Goal: Check status: Check status

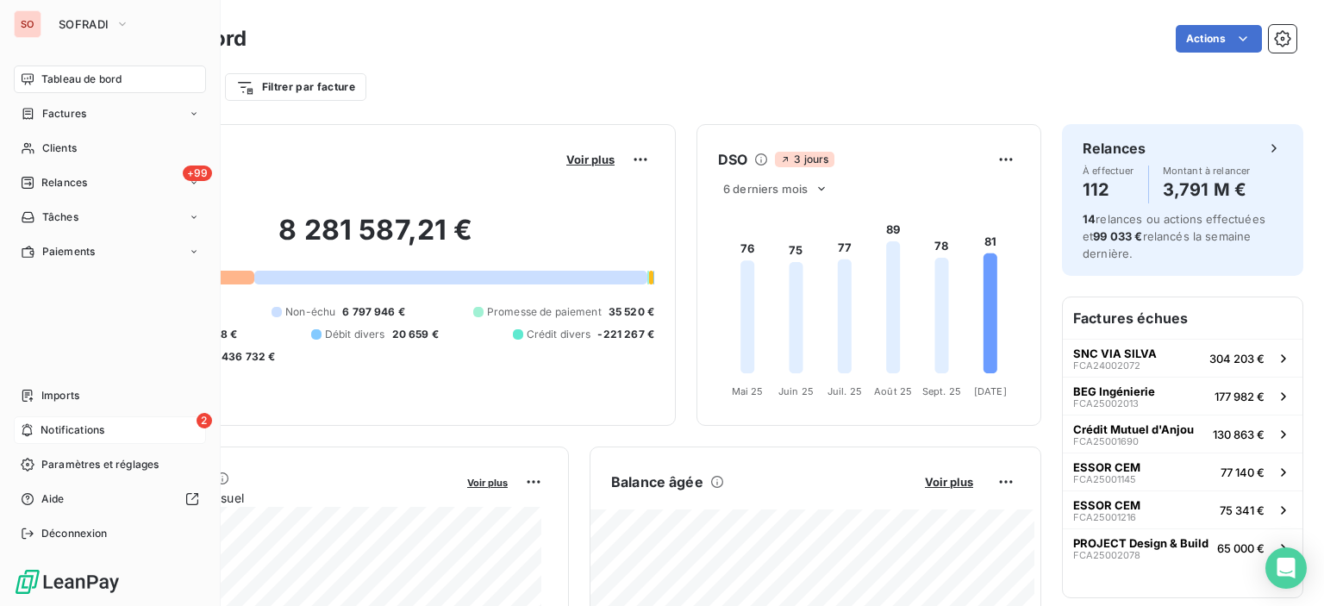
click at [55, 430] on span "Notifications" at bounding box center [73, 430] width 64 height 16
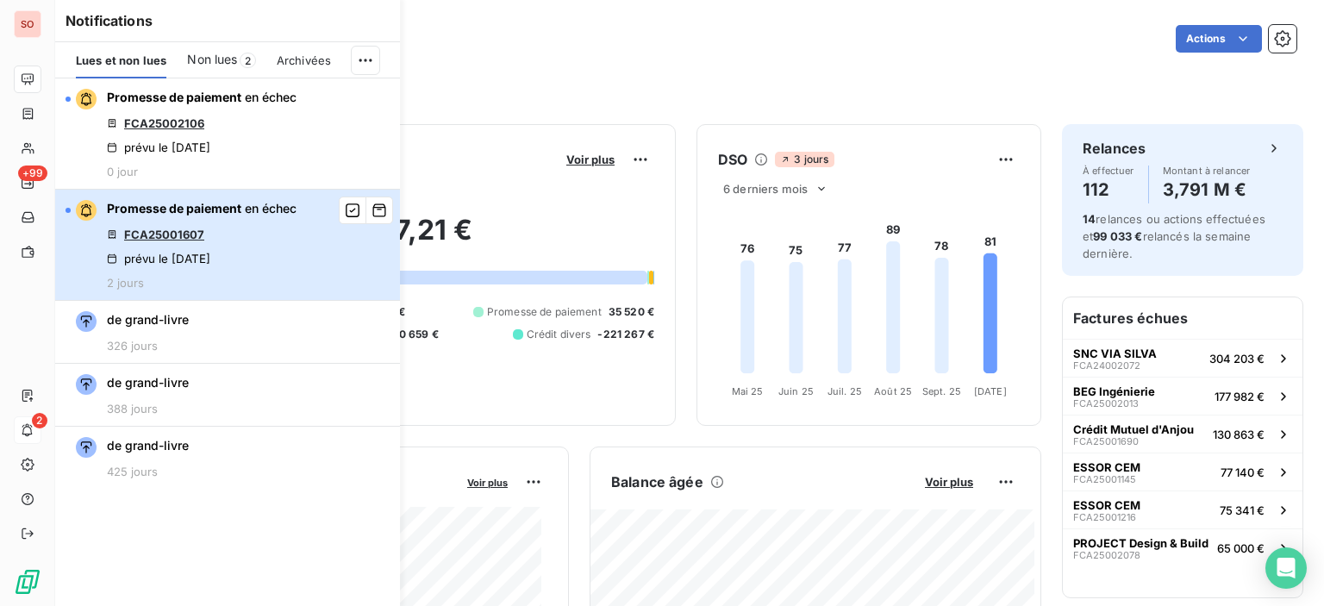
click at [293, 253] on div "Promesse de paiement en échec FCA25001607 prévu le [DATE] 2 jours" at bounding box center [202, 245] width 190 height 90
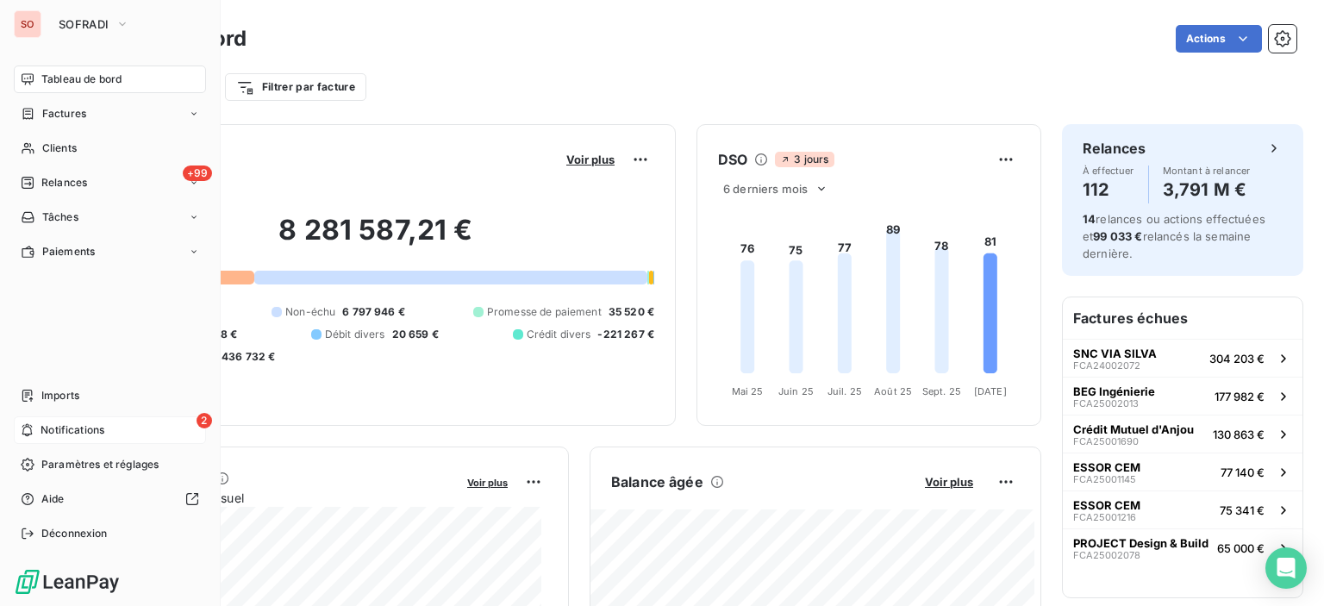
click at [34, 422] on div "2 Notifications" at bounding box center [110, 430] width 192 height 28
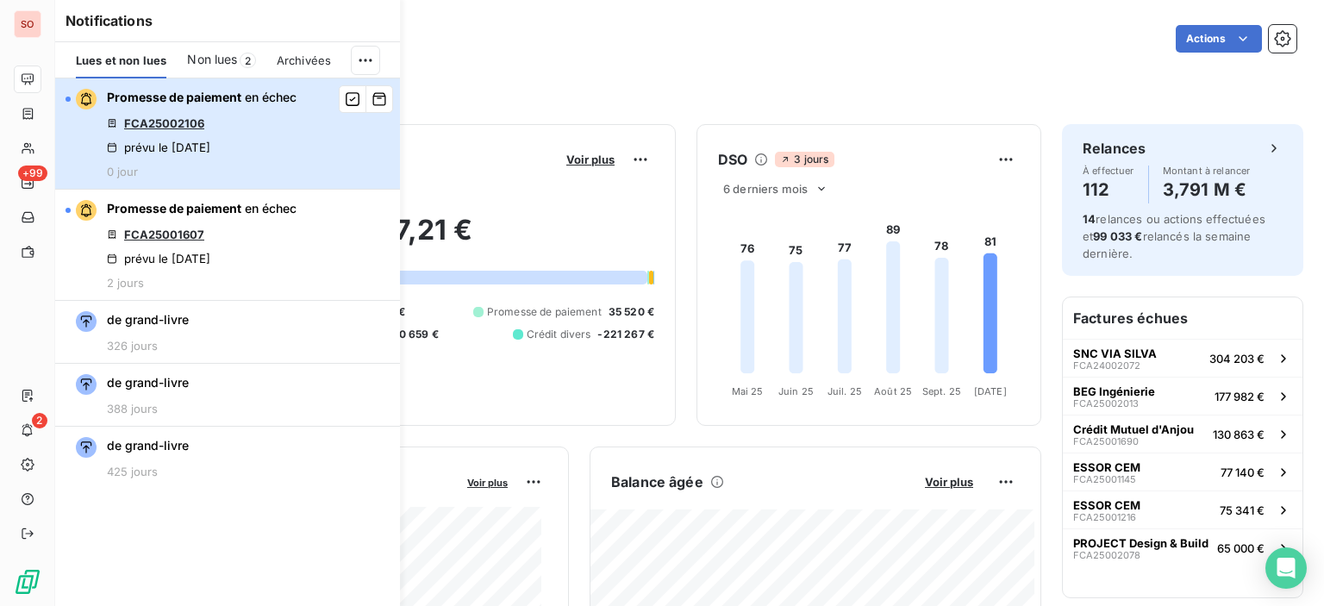
click at [263, 118] on div "Promesse de paiement en échec FCA25002106 prévu le [DATE] 0 jour" at bounding box center [202, 134] width 190 height 90
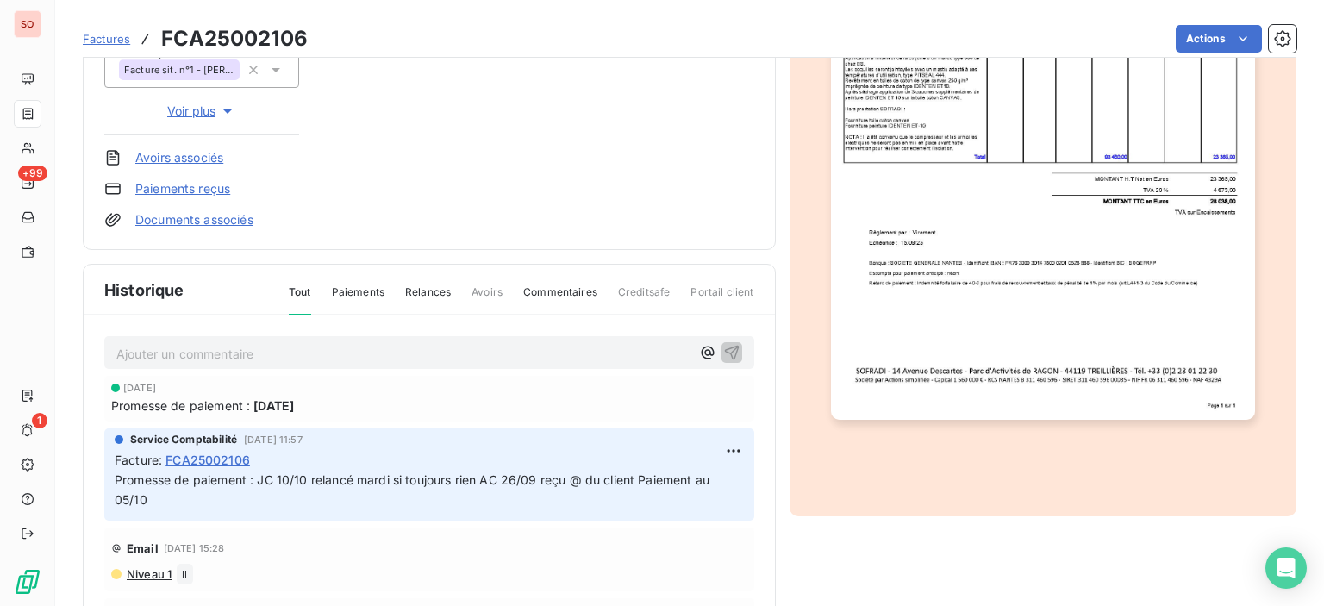
scroll to position [429, 0]
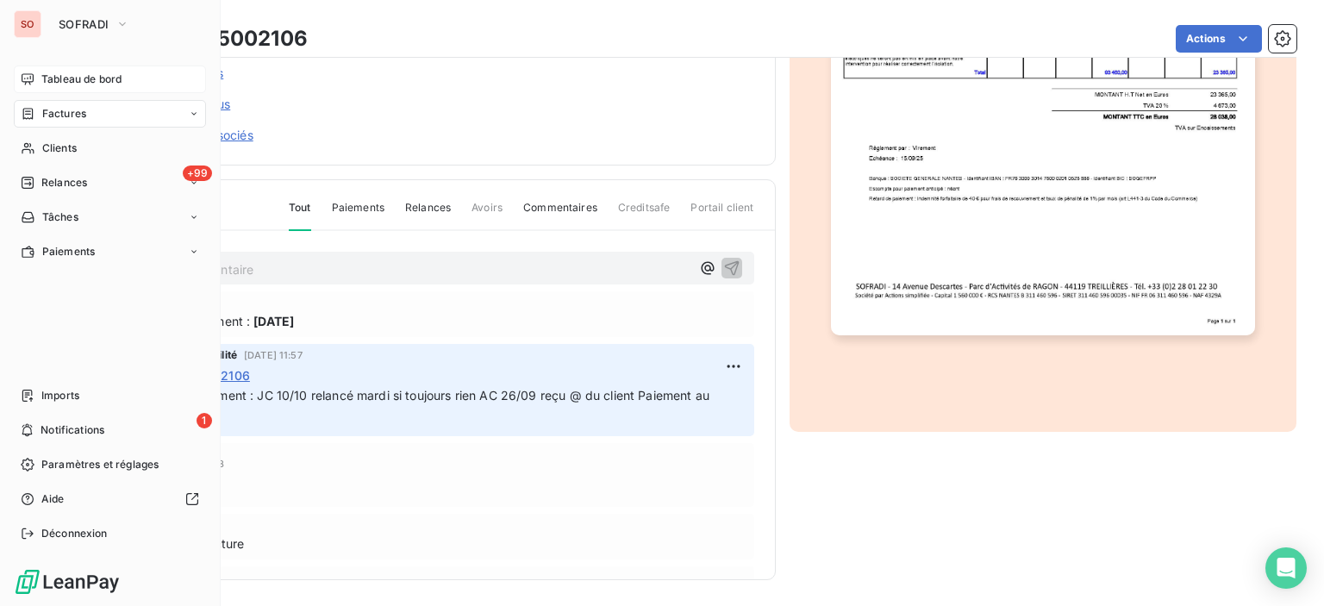
click at [100, 80] on span "Tableau de bord" at bounding box center [81, 80] width 80 height 16
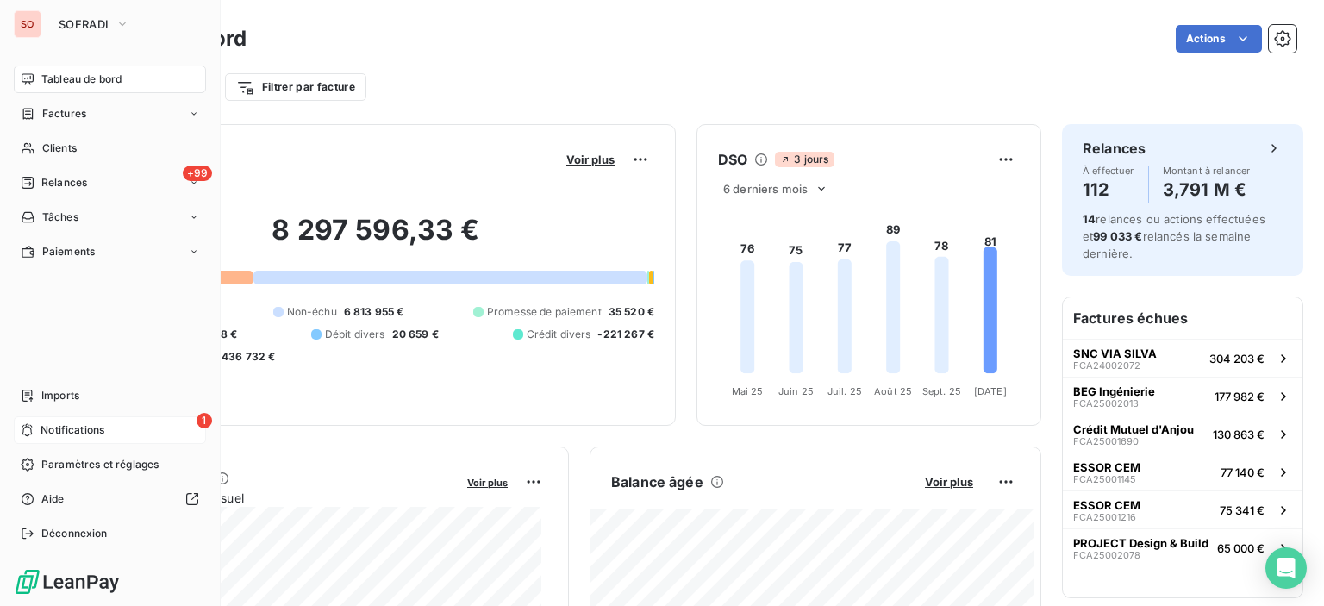
click at [24, 420] on div "1 Notifications" at bounding box center [110, 430] width 192 height 28
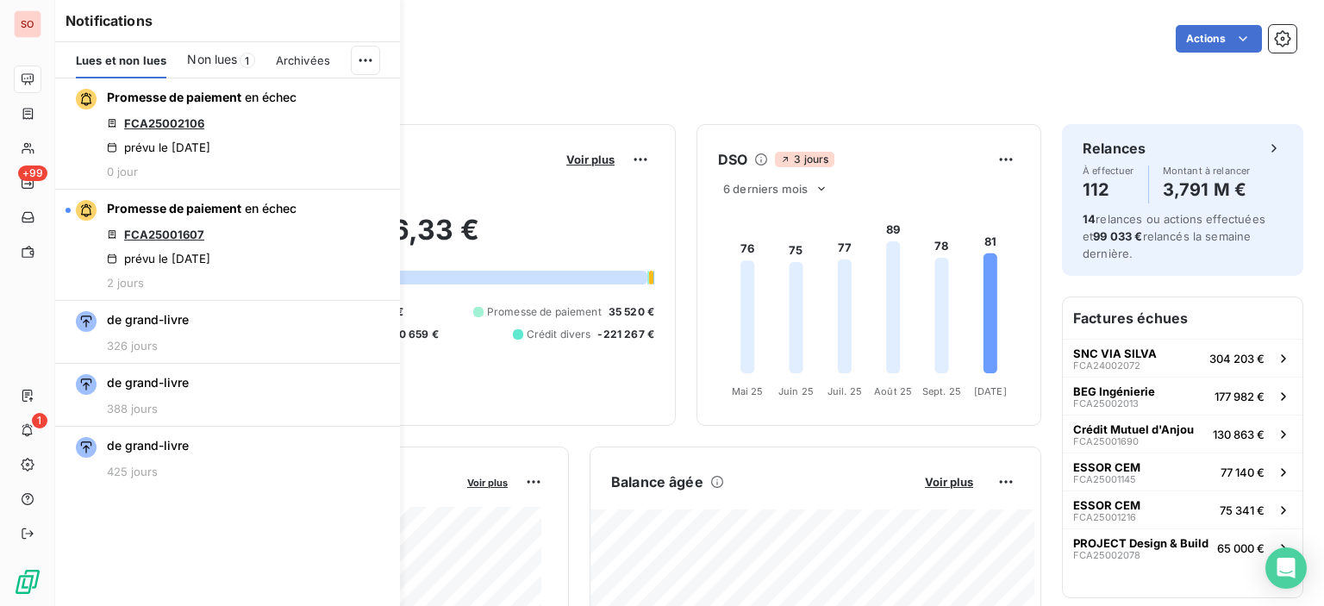
click at [744, 58] on div "Filtrer par client Filtrer par facture" at bounding box center [690, 80] width 1214 height 47
